Goal: Information Seeking & Learning: Learn about a topic

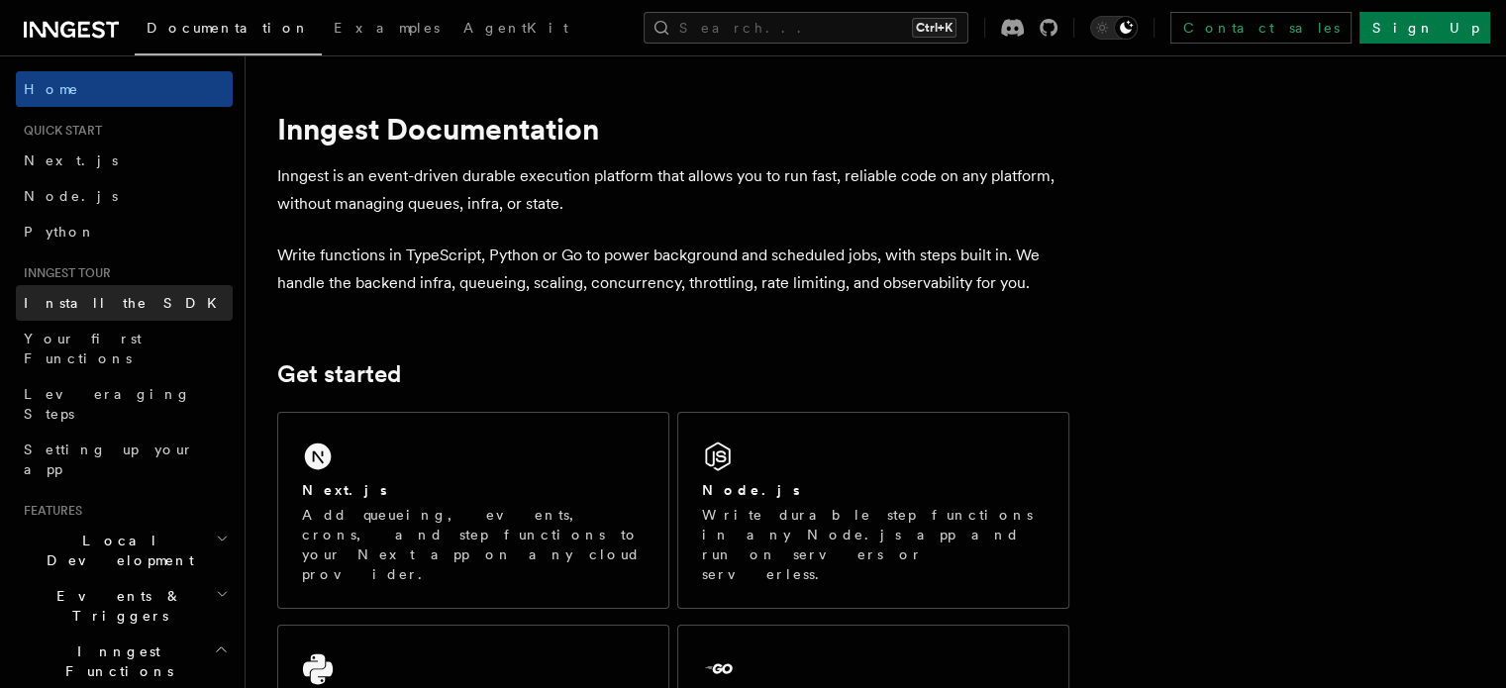
click at [113, 302] on span "Install the SDK" at bounding box center [126, 303] width 205 height 16
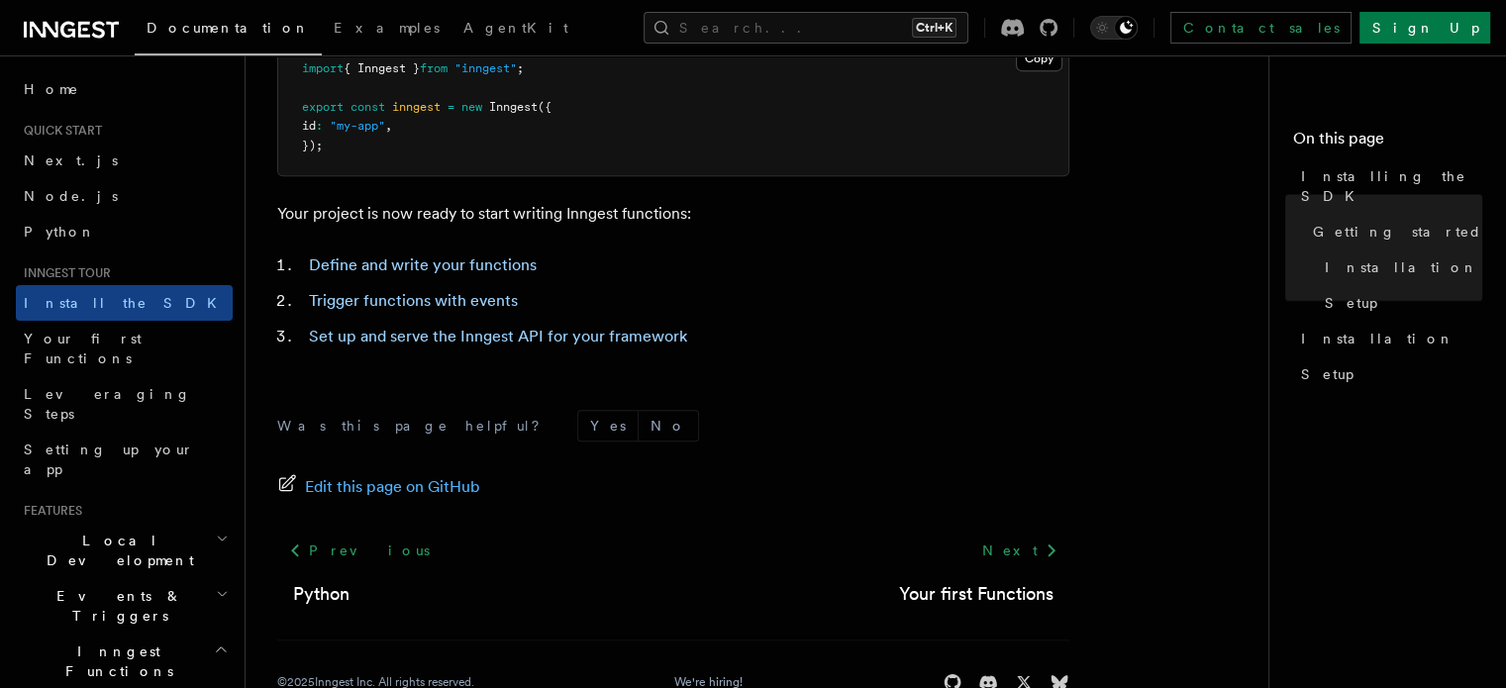
scroll to position [957, 0]
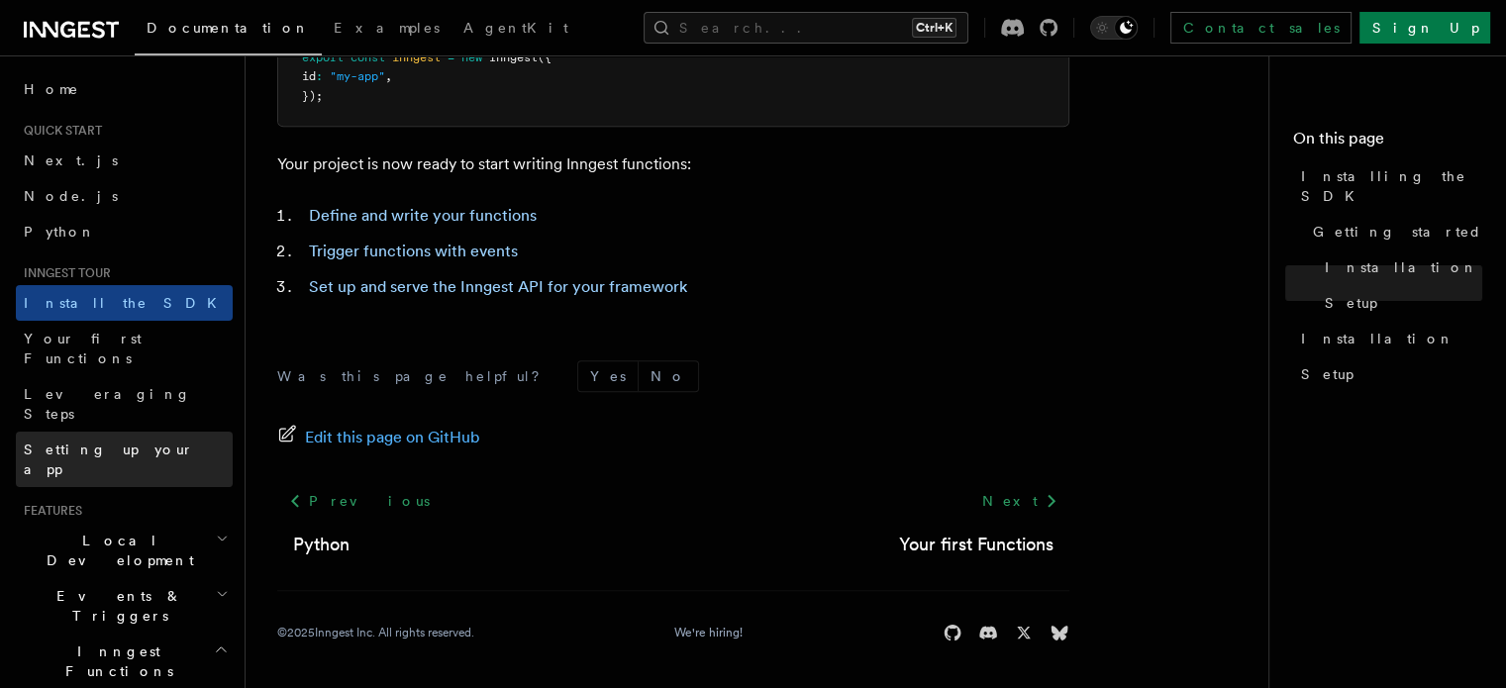
click at [30, 432] on link "Setting up your app" at bounding box center [124, 459] width 217 height 55
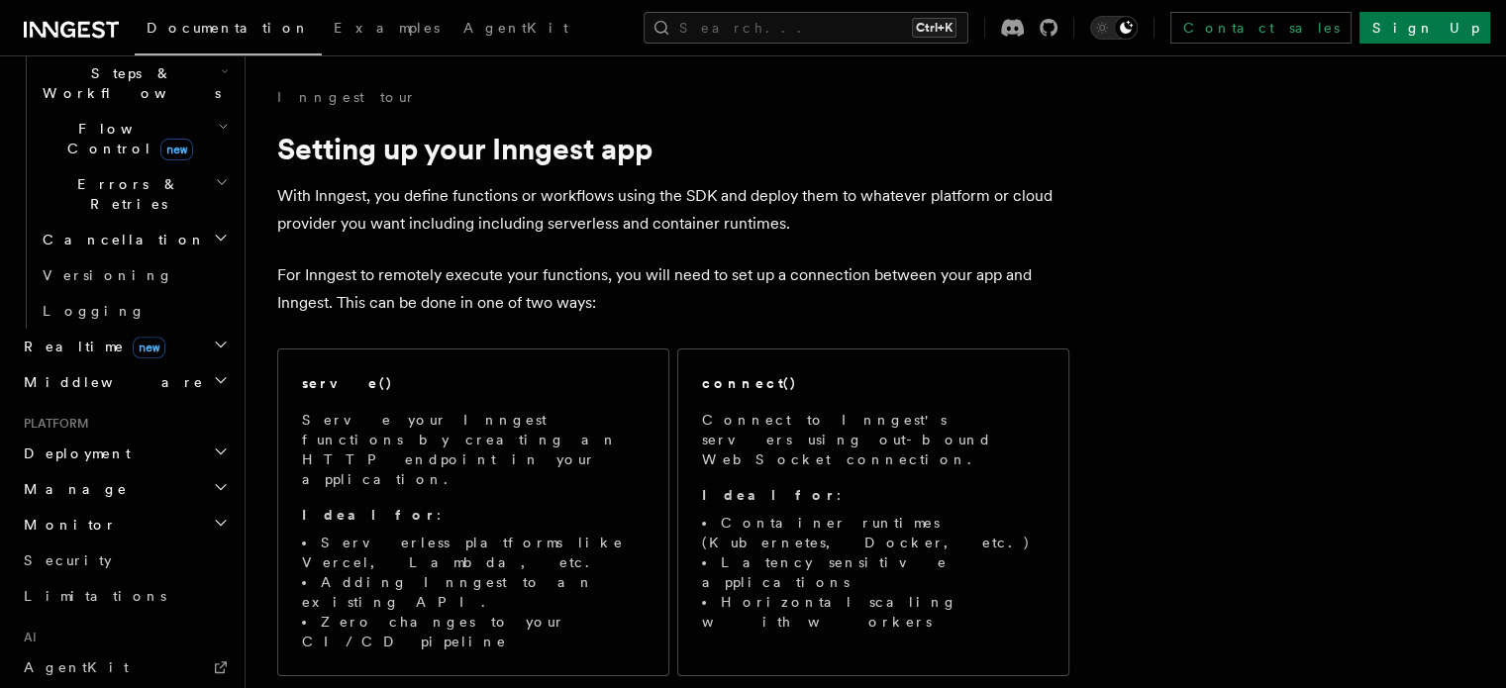
scroll to position [669, 0]
click at [120, 471] on h2 "Manage" at bounding box center [124, 489] width 217 height 36
click at [116, 471] on h2 "Manage" at bounding box center [124, 489] width 217 height 36
click at [113, 507] on h2 "Monitor" at bounding box center [124, 525] width 217 height 36
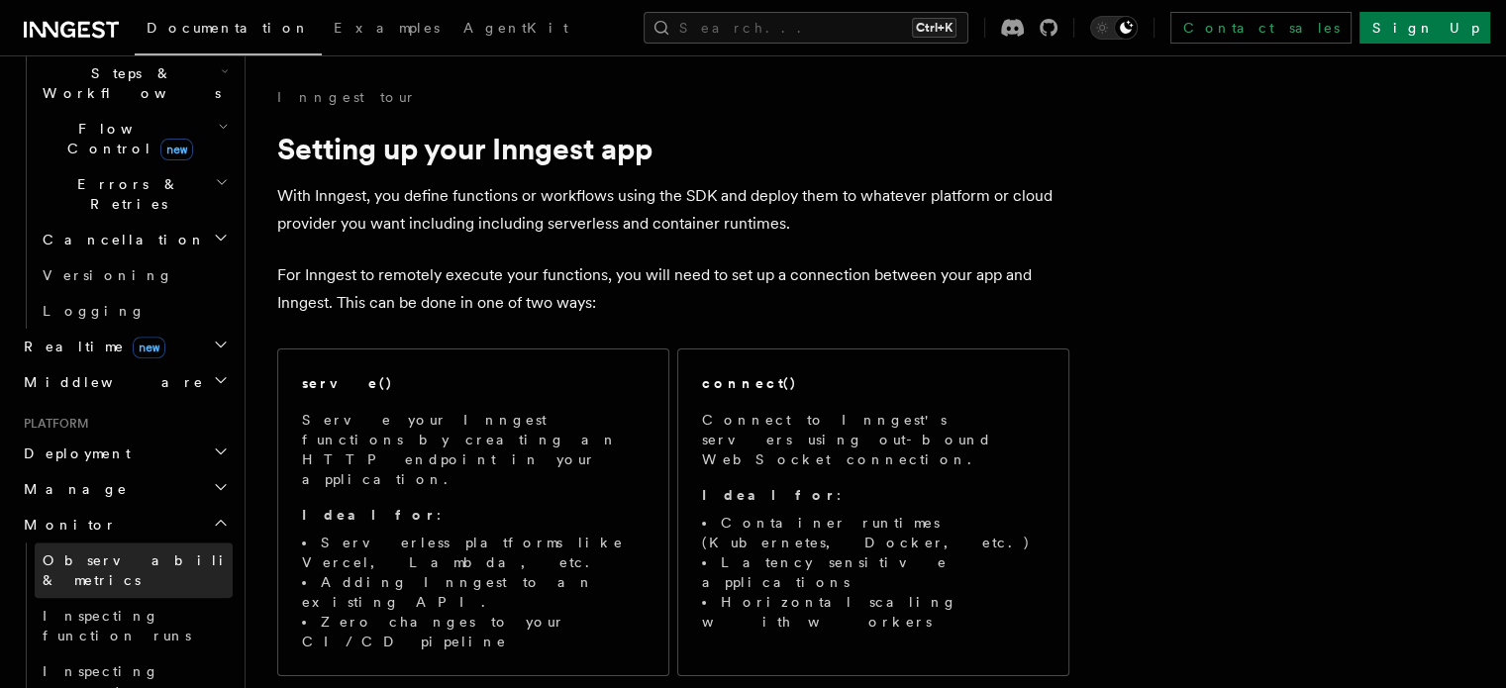
click at [115, 553] on span "Observability & metrics" at bounding box center [145, 571] width 204 height 36
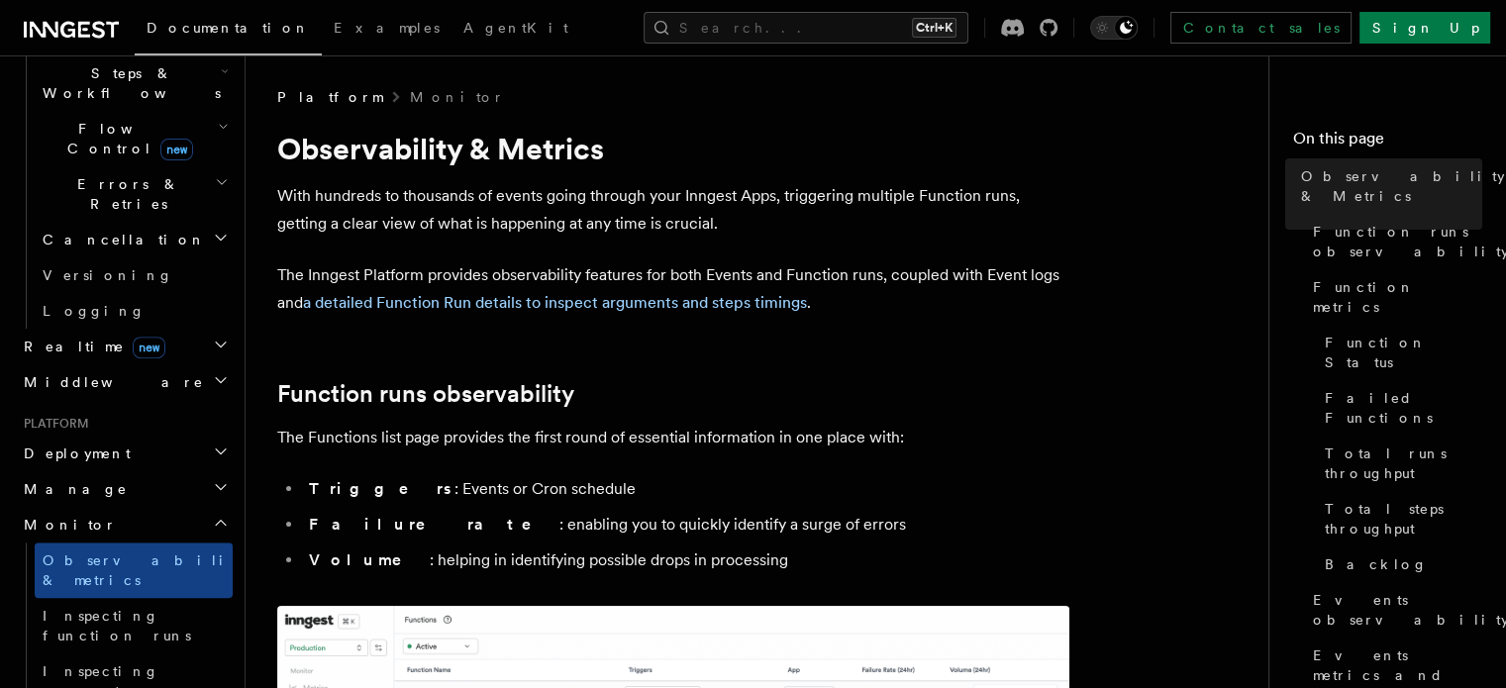
click at [412, 153] on h1 "Observability & Metrics" at bounding box center [673, 149] width 792 height 36
copy h1 "Observability"
